Goal: Information Seeking & Learning: Understand process/instructions

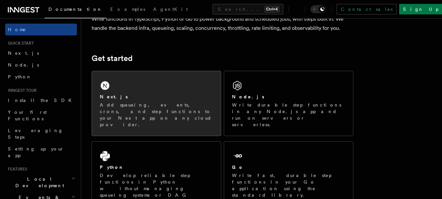
scroll to position [98, 0]
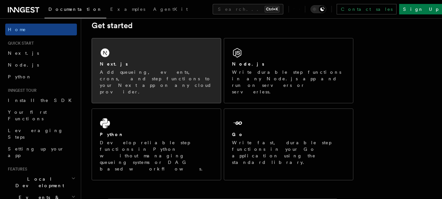
click at [170, 70] on p "Add queueing, events, crons, and step functions to your Next app on any cloud p…" at bounding box center [156, 82] width 113 height 26
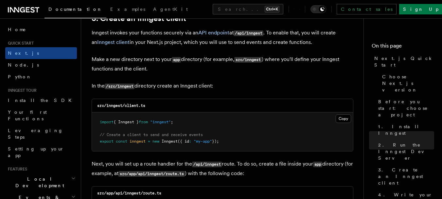
scroll to position [818, 0]
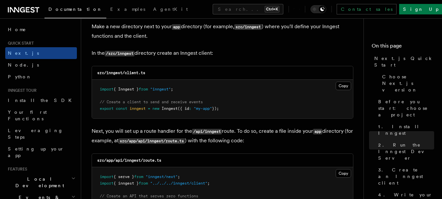
drag, startPoint x: 237, startPoint y: 110, endPoint x: 96, endPoint y: 87, distance: 142.9
click at [99, 88] on pre "import { Inngest } from "inngest" ; // Create a client to send and receive even…" at bounding box center [222, 99] width 261 height 39
copy code "import { Inngest } from "inngest" ; // Create a client to send and receive even…"
click at [248, 107] on pre "import { Inngest } from "inngest" ; // Create a client to send and receive even…" at bounding box center [222, 99] width 261 height 39
click at [273, 52] on p "In the /src/inngest directory create an Inngest client:" at bounding box center [223, 52] width 262 height 9
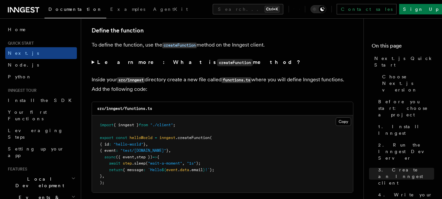
scroll to position [1080, 0]
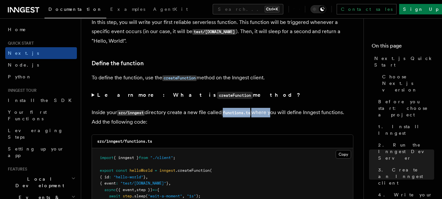
drag, startPoint x: 226, startPoint y: 112, endPoint x: 273, endPoint y: 108, distance: 46.3
click at [273, 108] on p "Inside your src/inngest directory create a new file called functions.ts where y…" at bounding box center [223, 117] width 262 height 19
click at [271, 122] on p "Inside your src/inngest directory create a new file called functions.ts where y…" at bounding box center [223, 117] width 262 height 19
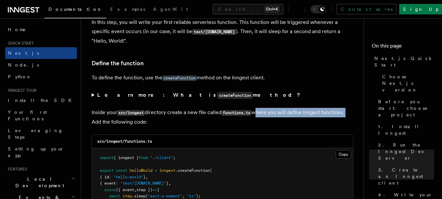
drag, startPoint x: 256, startPoint y: 113, endPoint x: 348, endPoint y: 115, distance: 92.0
click at [348, 115] on p "Inside your src/inngest directory create a new file called functions.ts where y…" at bounding box center [223, 117] width 262 height 19
click at [332, 115] on p "Inside your src/inngest directory create a new file called functions.ts where y…" at bounding box center [223, 117] width 262 height 19
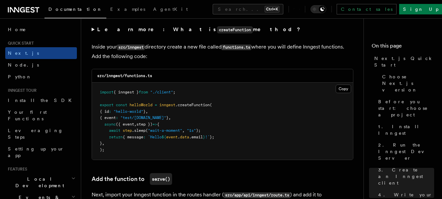
scroll to position [1178, 0]
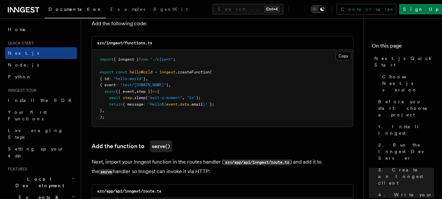
click at [325, 8] on icon "Toggle dark mode" at bounding box center [322, 9] width 4 height 4
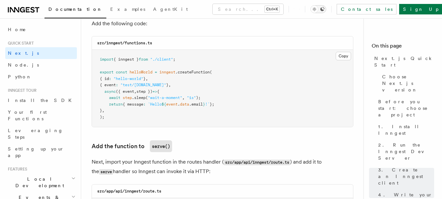
click at [325, 8] on icon "Toggle dark mode" at bounding box center [322, 9] width 4 height 4
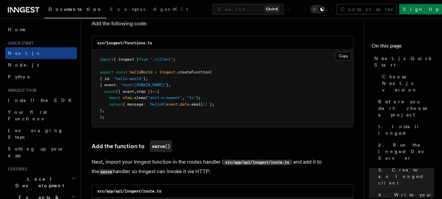
click at [326, 12] on div "Toggle dark mode" at bounding box center [322, 9] width 8 height 8
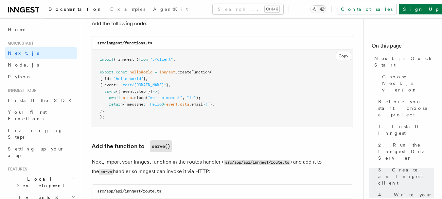
click at [325, 10] on icon "Toggle dark mode" at bounding box center [322, 9] width 4 height 4
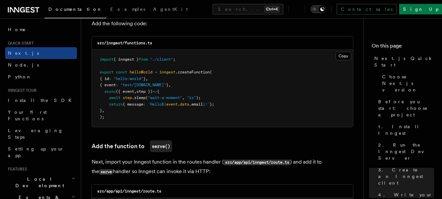
click at [325, 10] on icon "Toggle dark mode" at bounding box center [322, 9] width 4 height 4
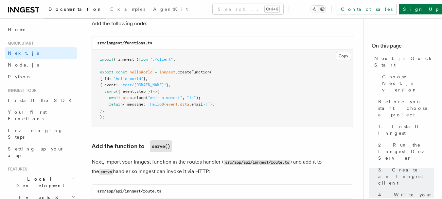
click at [325, 10] on icon "Toggle dark mode" at bounding box center [322, 9] width 4 height 4
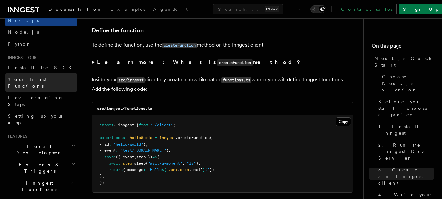
scroll to position [0, 0]
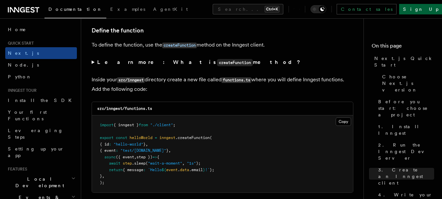
click at [422, 12] on link "Sign Up" at bounding box center [420, 9] width 43 height 10
